Goal: Information Seeking & Learning: Learn about a topic

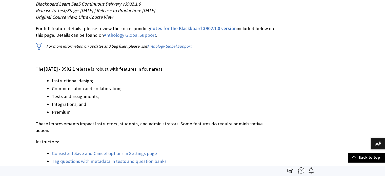
scroll to position [228, 0]
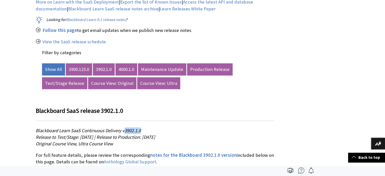
drag, startPoint x: 125, startPoint y: 130, endPoint x: 143, endPoint y: 130, distance: 17.7
click at [143, 130] on p "Blackboard Learn SaaS Continuous Delivery v3902.1.0 Release to Test/Stage: [DAT…" at bounding box center [155, 137] width 239 height 20
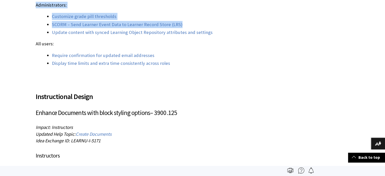
scroll to position [5462, 0]
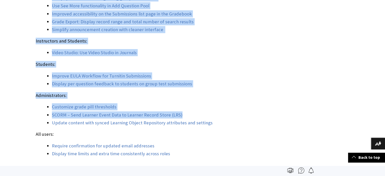
drag, startPoint x: 29, startPoint y: 109, endPoint x: 210, endPoint y: 131, distance: 181.6
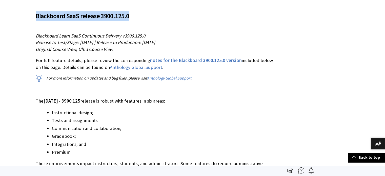
scroll to position [5205, 0]
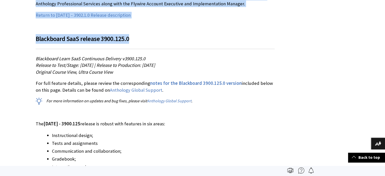
copy div "Loremipsum DolO sitamet 1000.3.5 Consectetu Adipi EliT Seddoeiusm Temporin u338…"
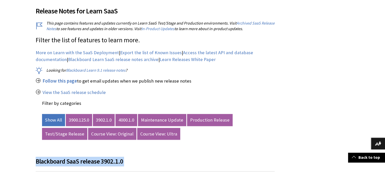
scroll to position [278, 0]
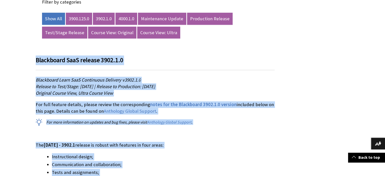
click at [134, 59] on h3 "Blackboard SaaS release 3902.1.0" at bounding box center [155, 62] width 239 height 15
click at [101, 59] on span "Blackboard SaaS release 3902.1.0" at bounding box center [79, 60] width 87 height 8
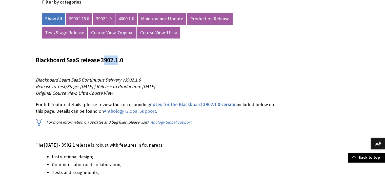
click at [114, 59] on span "Blackboard SaaS release 3902.1.0" at bounding box center [79, 60] width 87 height 8
drag, startPoint x: 99, startPoint y: 59, endPoint x: 119, endPoint y: 59, distance: 20.0
click at [119, 59] on span "Blackboard SaaS release 3902.1.0" at bounding box center [79, 60] width 87 height 8
copy span "3902.1.0"
